Goal: Task Accomplishment & Management: Use online tool/utility

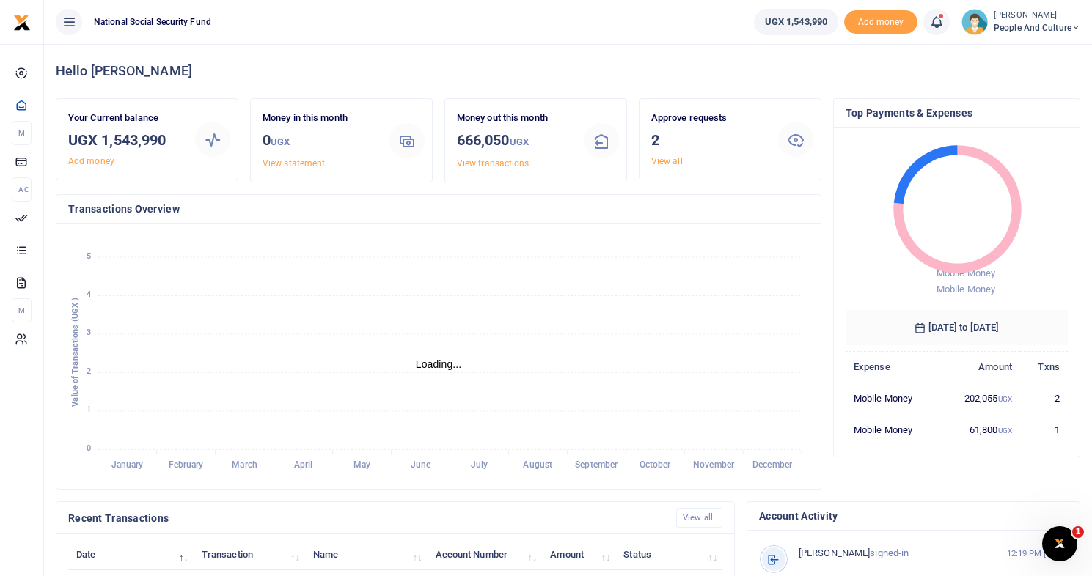
scroll to position [12, 11]
click at [672, 161] on link "View all" at bounding box center [667, 161] width 32 height 10
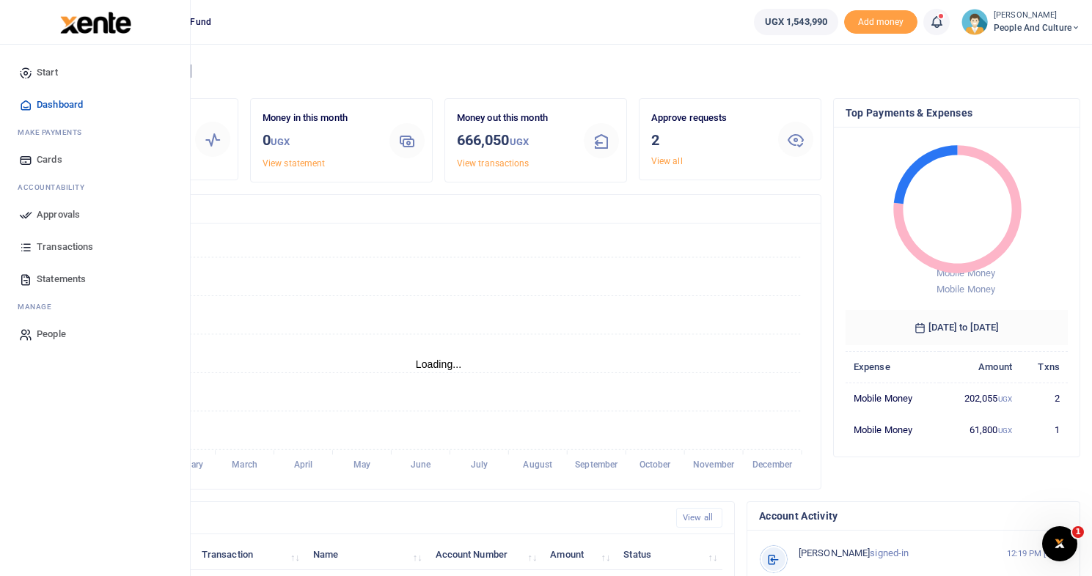
click at [48, 213] on span "Approvals" at bounding box center [58, 214] width 43 height 15
click at [55, 210] on span "Approvals" at bounding box center [58, 214] width 43 height 15
click at [57, 216] on span "Approvals" at bounding box center [58, 214] width 43 height 15
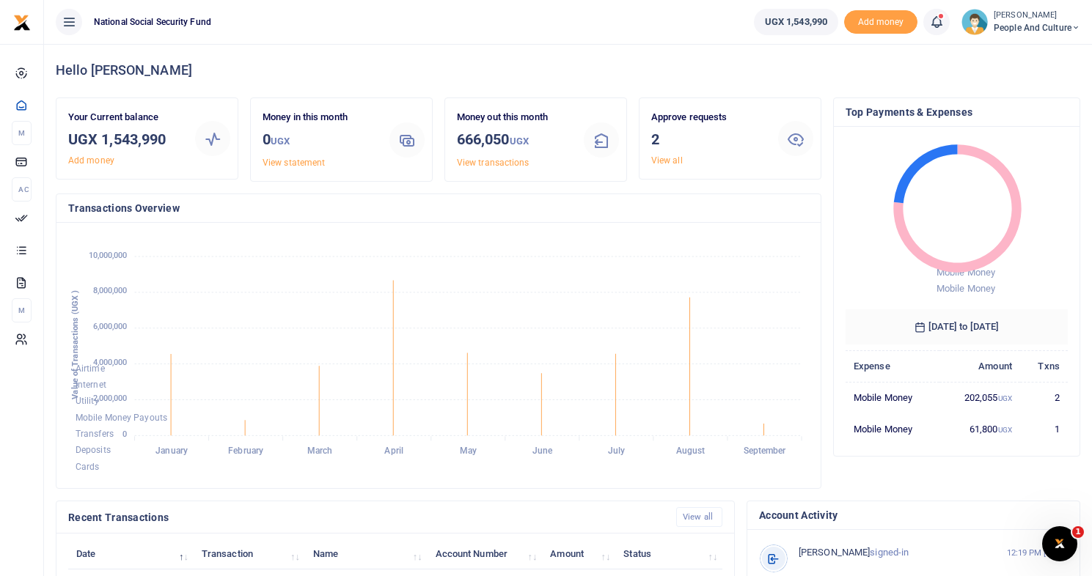
scroll to position [0, 0]
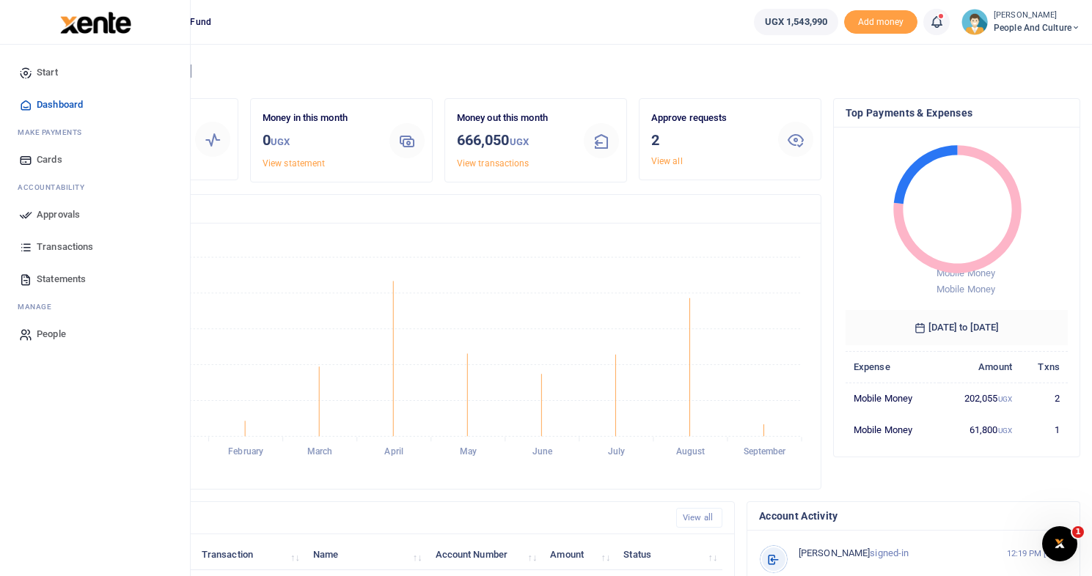
click at [58, 213] on span "Approvals" at bounding box center [58, 214] width 43 height 15
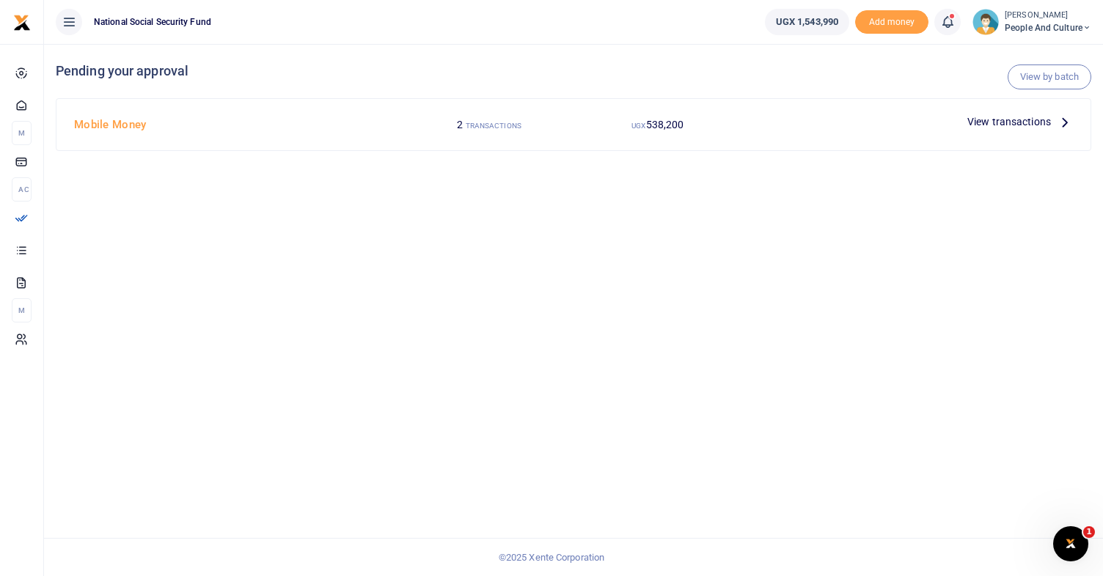
click at [485, 122] on small "TRANSACTIONS" at bounding box center [493, 126] width 56 height 8
click at [476, 123] on small "TRANSACTIONS" at bounding box center [493, 126] width 56 height 8
click at [1052, 122] on p "View transactions" at bounding box center [1020, 122] width 106 height 16
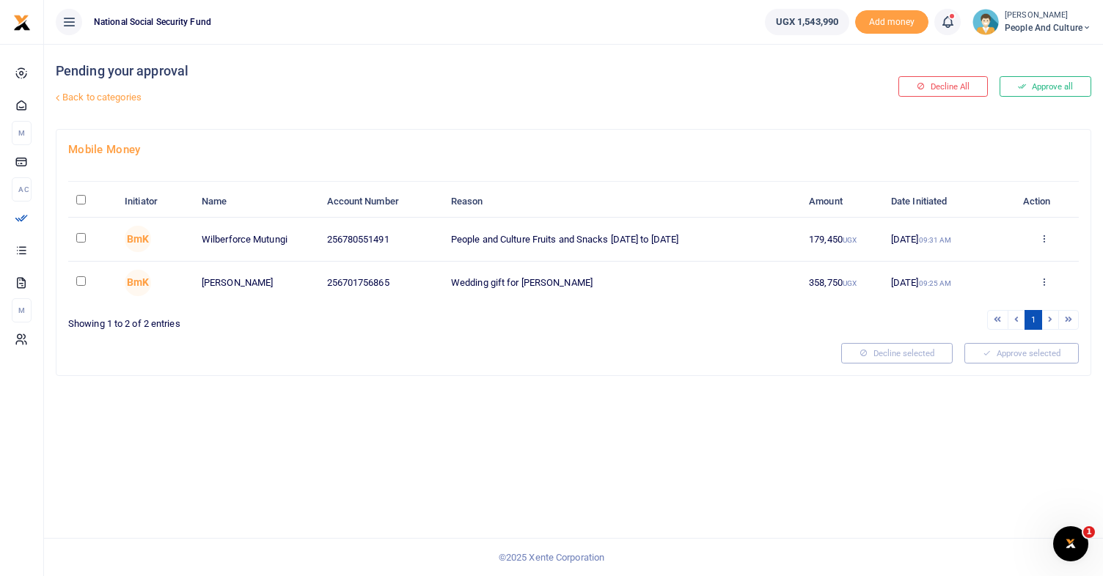
click at [82, 238] on input "checkbox" at bounding box center [81, 238] width 10 height 10
checkbox input "true"
click at [77, 280] on input "checkbox" at bounding box center [81, 281] width 10 height 10
checkbox input "true"
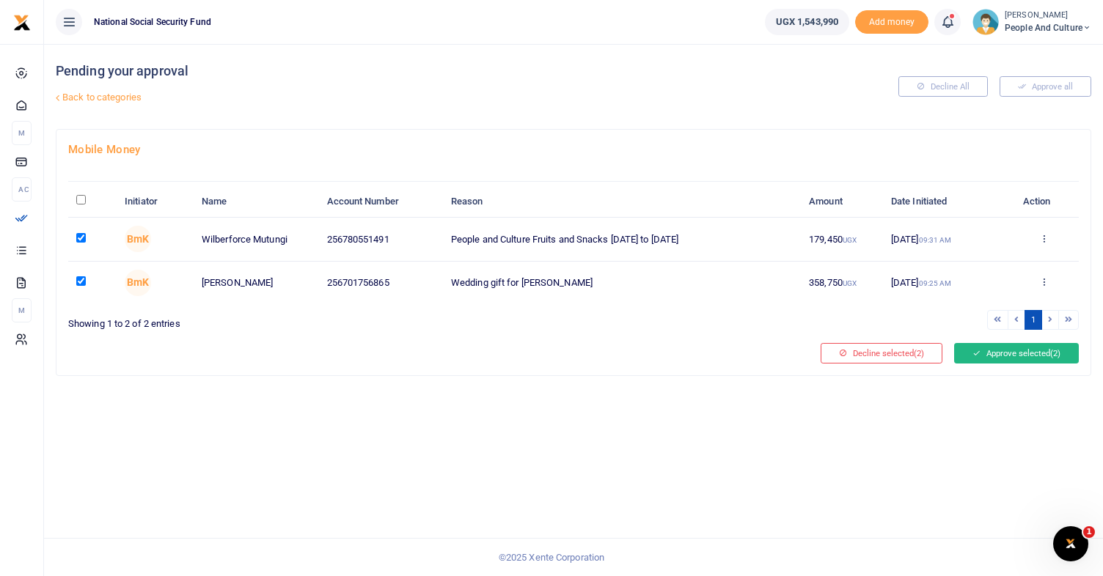
click at [991, 353] on button "Approve selected (2)" at bounding box center [1016, 353] width 125 height 21
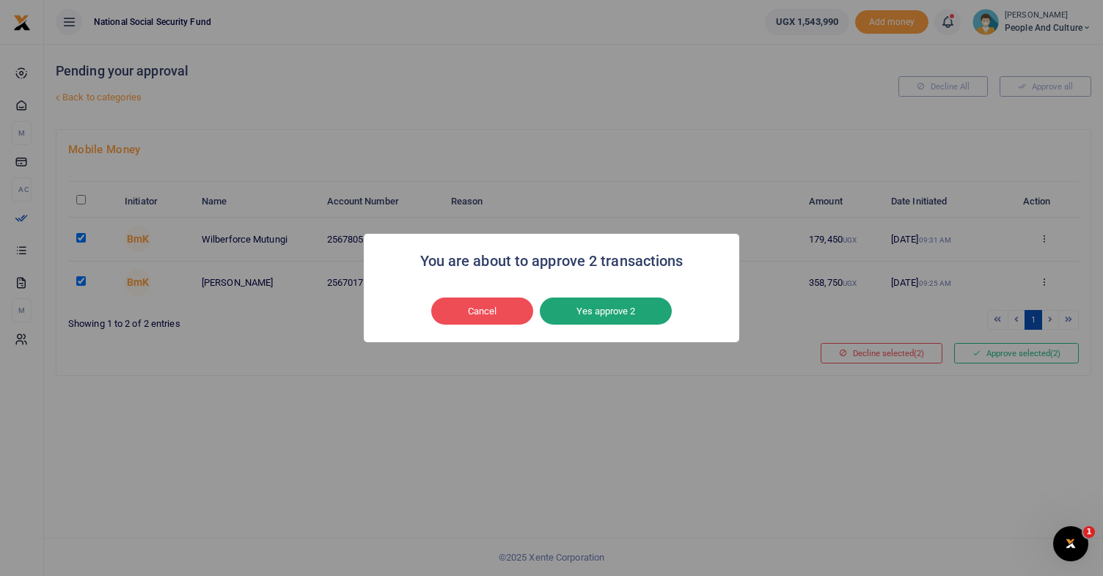
click at [578, 309] on button "Yes approve 2" at bounding box center [606, 312] width 132 height 28
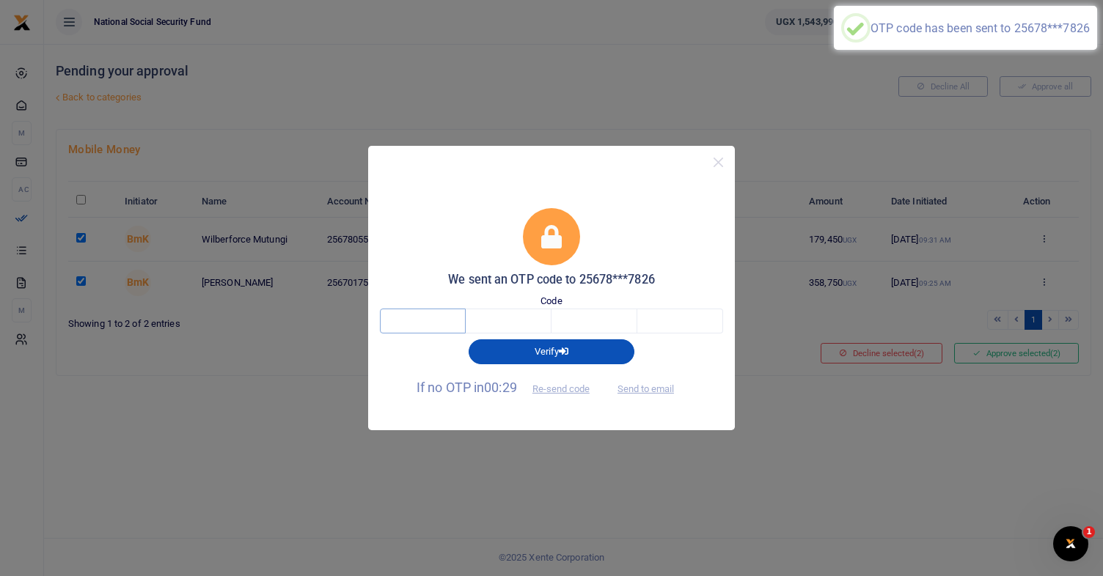
click at [430, 317] on input "text" at bounding box center [423, 321] width 86 height 25
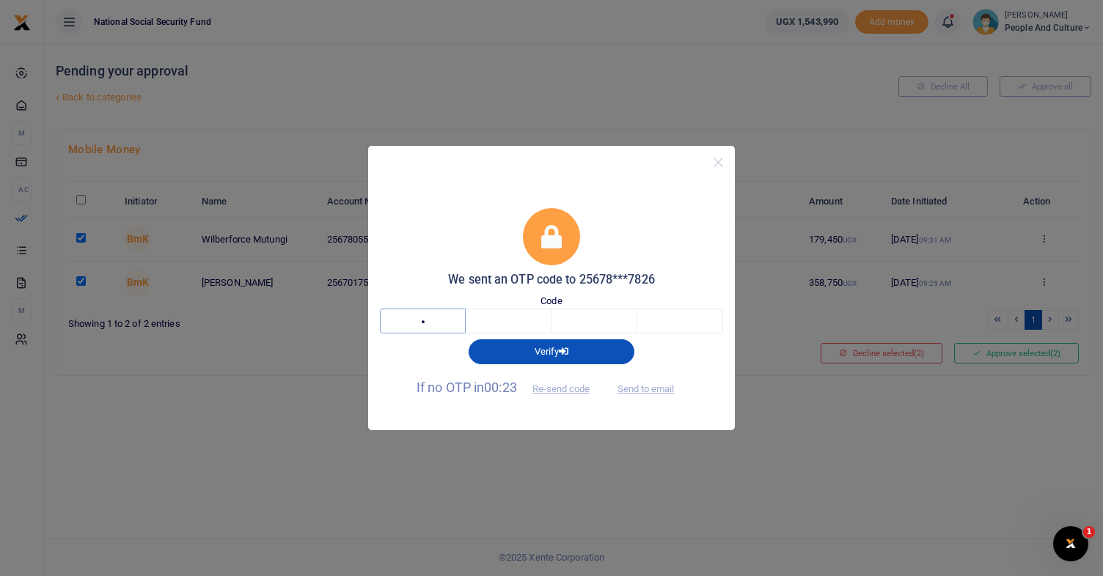
type input "4"
type input "7"
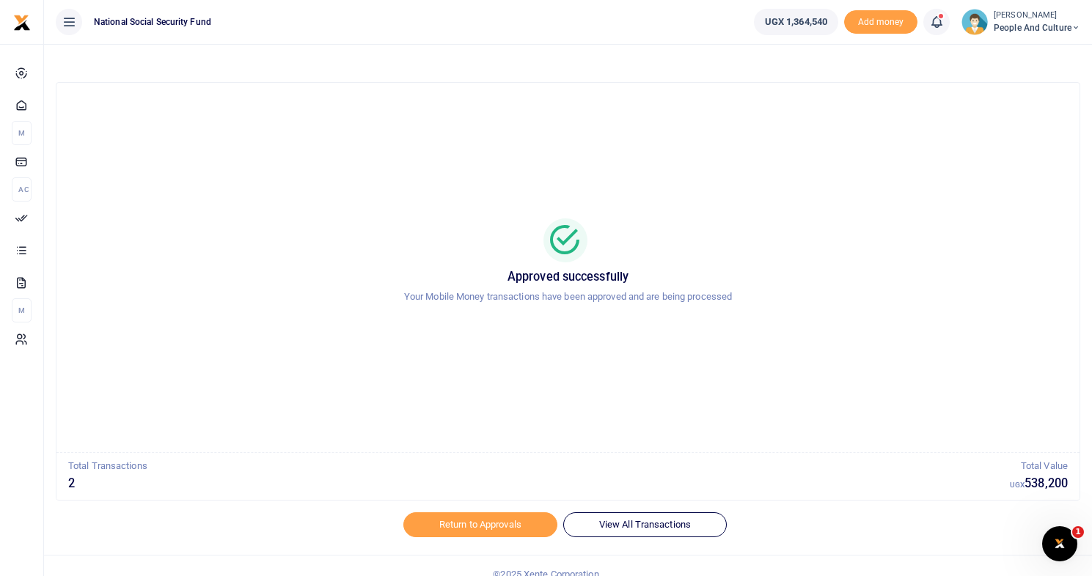
click at [111, 384] on div "Approved successfully Your Mobile Money transactions have been approved and are…" at bounding box center [567, 268] width 987 height 346
click at [1071, 23] on icon at bounding box center [1075, 28] width 9 height 10
click at [1044, 59] on link "Switch accounts" at bounding box center [1023, 53] width 116 height 21
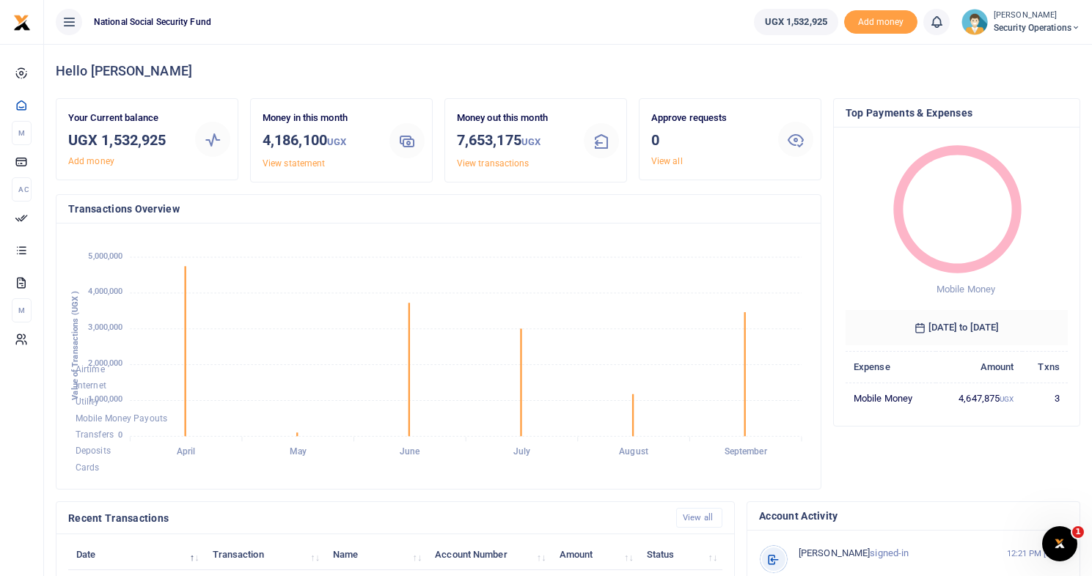
click at [1067, 25] on span "Security Operations" at bounding box center [1036, 27] width 87 height 13
click at [1021, 141] on link "Logout" at bounding box center [1025, 134] width 116 height 21
